Goal: Information Seeking & Learning: Learn about a topic

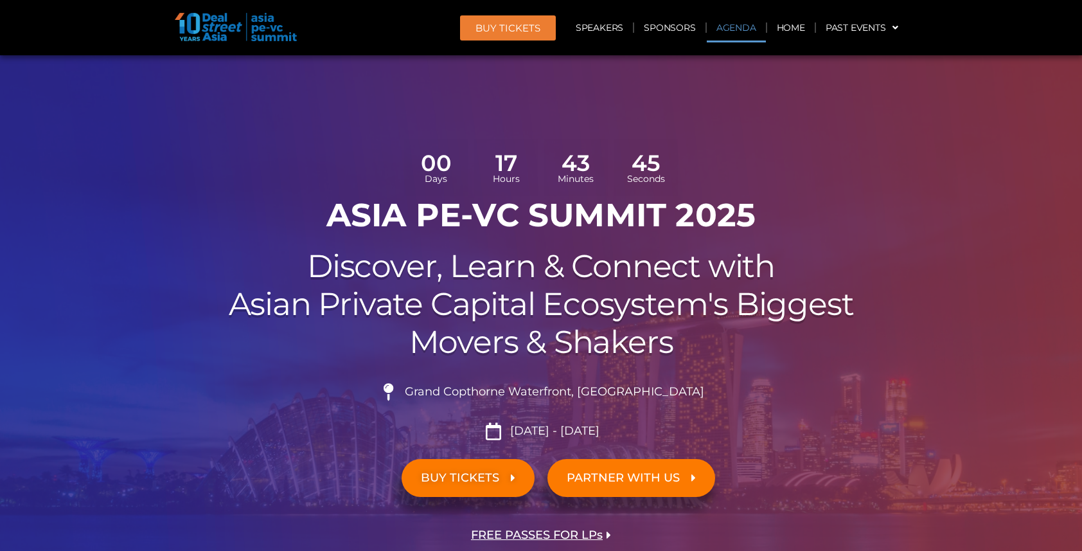
click at [742, 29] on link "Agenda" at bounding box center [736, 28] width 59 height 30
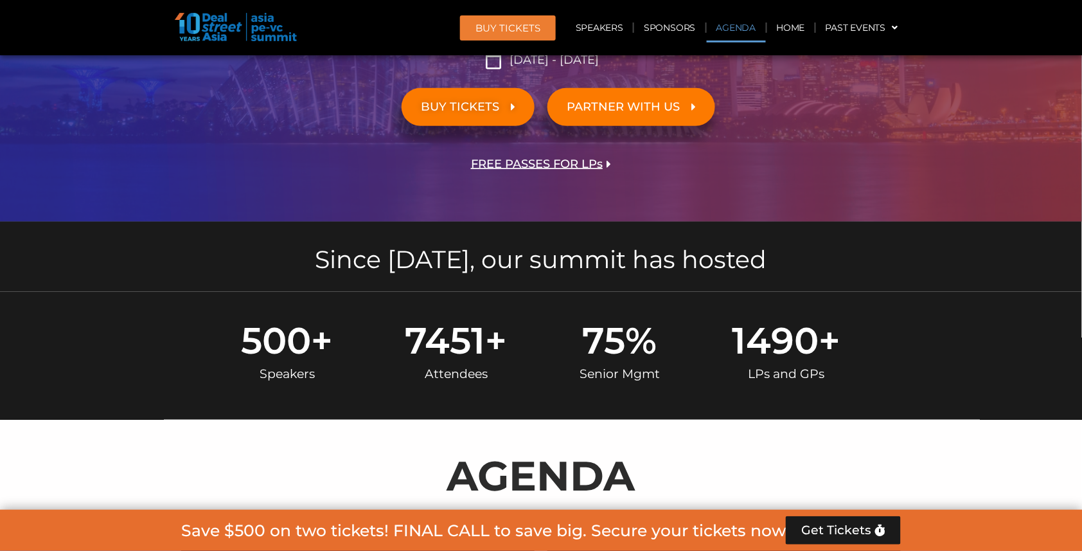
scroll to position [735, 0]
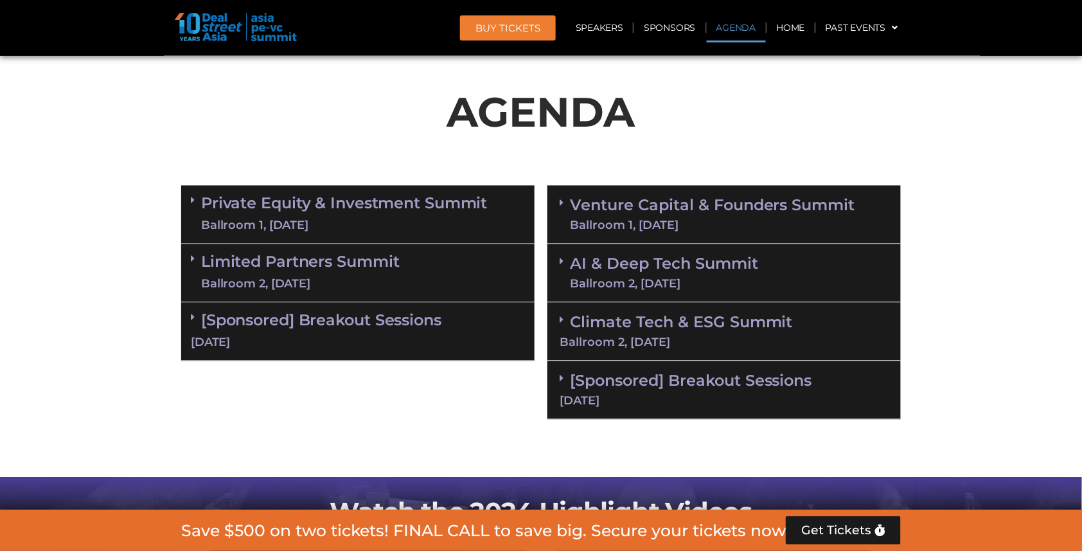
click at [448, 218] on div "Ballroom 1, [DATE]" at bounding box center [344, 226] width 287 height 16
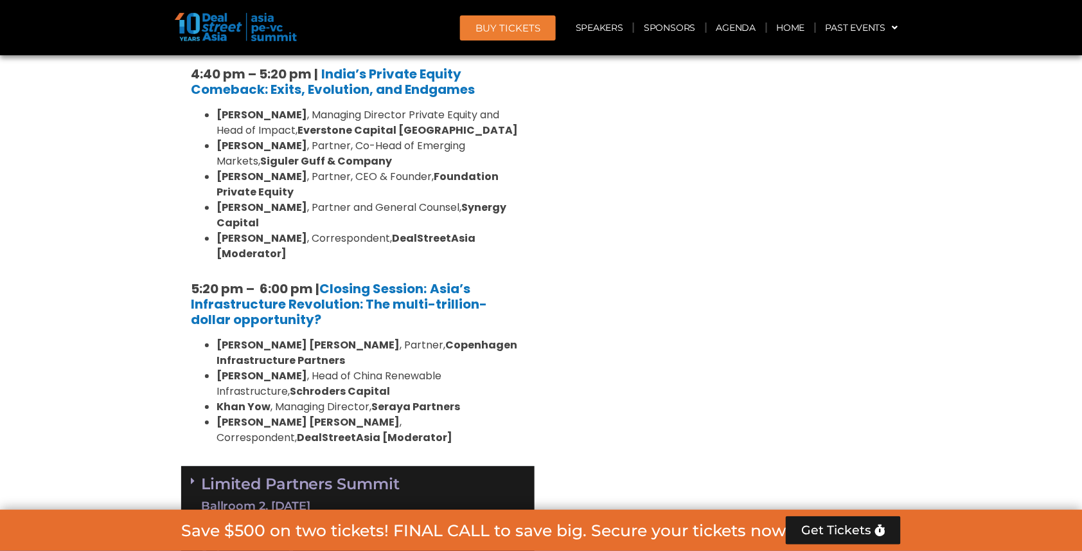
scroll to position [2561, 0]
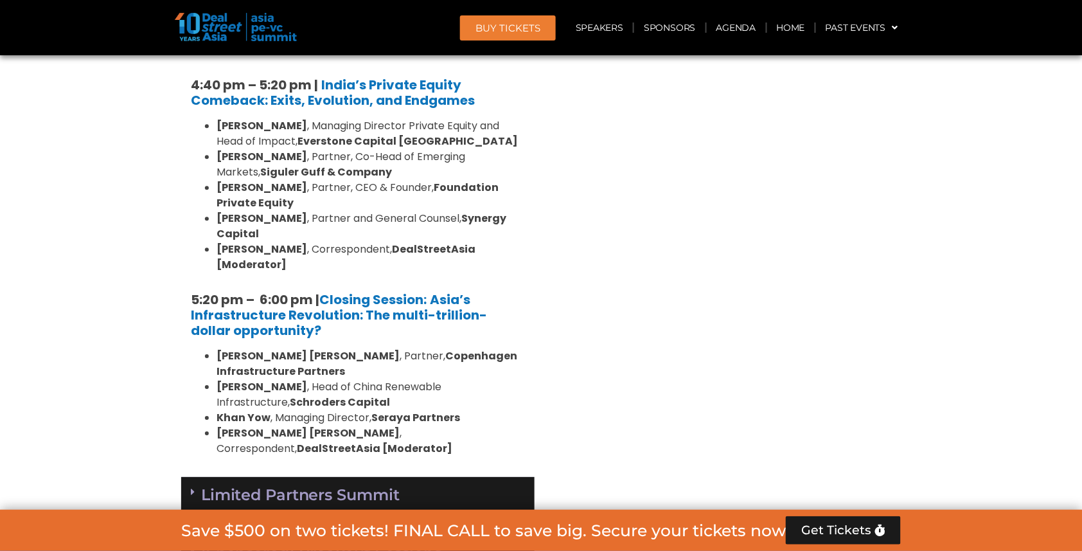
click at [421, 477] on div "Limited Partners [GEOGRAPHIC_DATA] 2, [DATE]" at bounding box center [358, 506] width 354 height 58
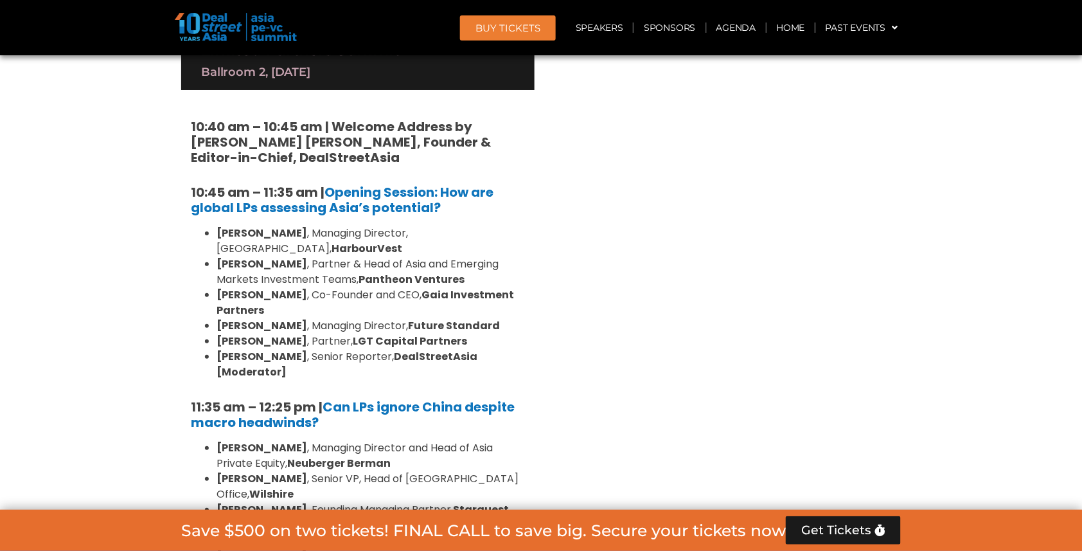
scroll to position [3273, 0]
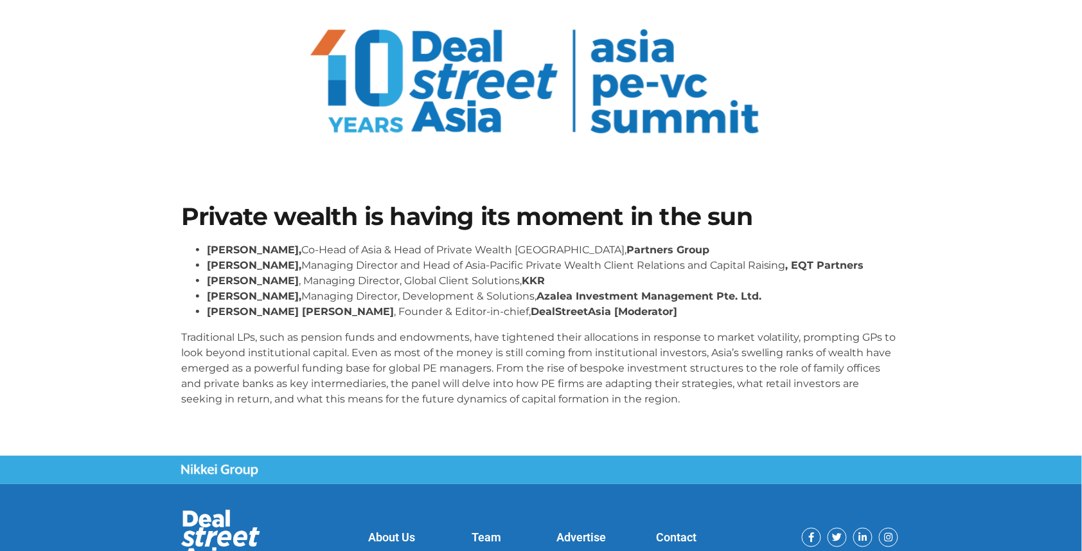
scroll to position [107, 0]
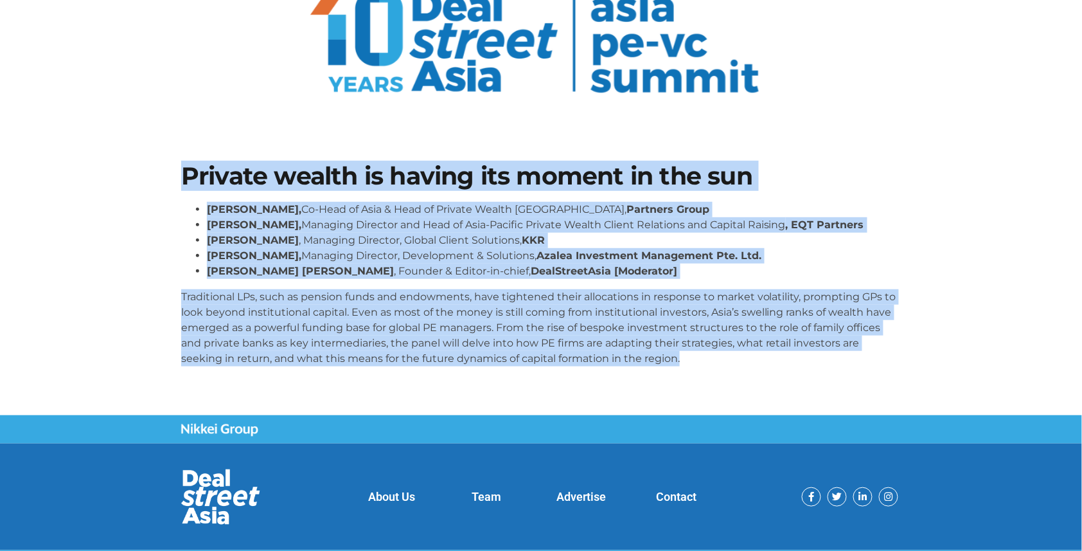
drag, startPoint x: 183, startPoint y: 163, endPoint x: 620, endPoint y: 386, distance: 490.7
click at [620, 386] on section "Private wealth is having its moment in the sun [PERSON_NAME], Co-Head of Asia &…" at bounding box center [541, 269] width 1082 height 289
click at [633, 154] on section "Private wealth is having its moment in the sun [PERSON_NAME], Co-Head of Asia &…" at bounding box center [541, 269] width 1082 height 289
drag, startPoint x: 184, startPoint y: 174, endPoint x: 775, endPoint y: 361, distance: 619.0
click at [775, 361] on div "Private wealth is having its moment in the sun [PERSON_NAME], Co-Head of Asia &…" at bounding box center [541, 269] width 733 height 225
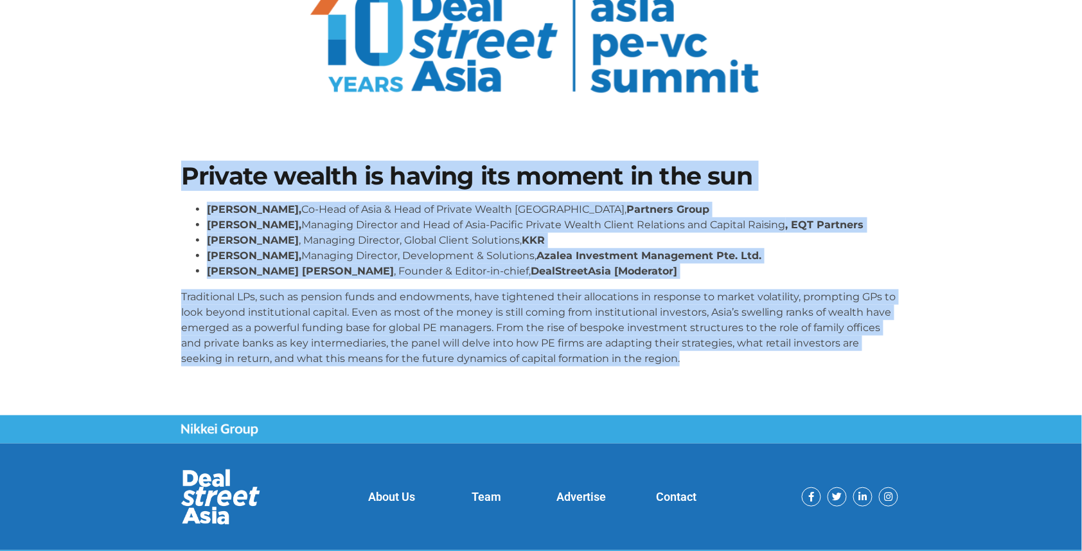
copy div "Loremip dolors am consec adi elitse do eiu tem Incid Utla, Et-Dolo ma Aliq & En…"
